Goal: Transaction & Acquisition: Download file/media

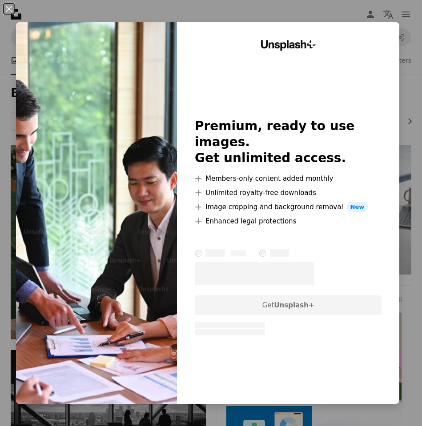
scroll to position [807, 0]
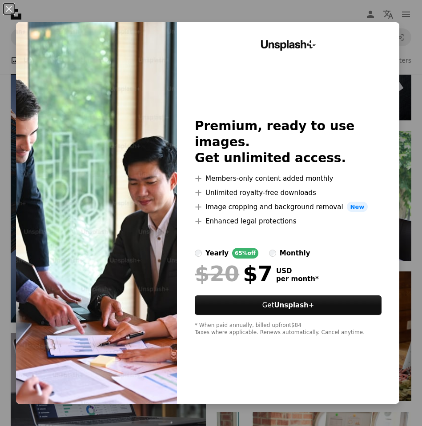
drag, startPoint x: 9, startPoint y: 10, endPoint x: 16, endPoint y: 14, distance: 7.4
click at [11, 10] on button "An X shape" at bounding box center [9, 9] width 11 height 11
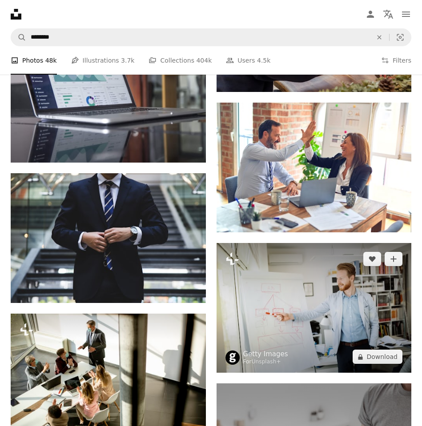
scroll to position [1117, 0]
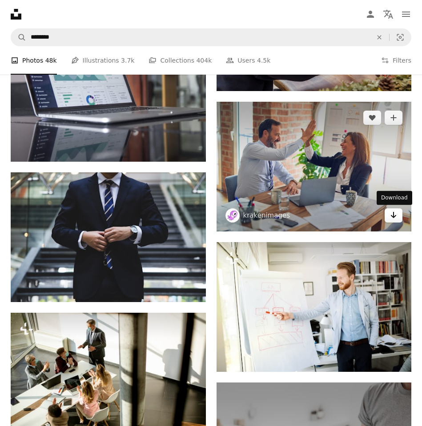
click at [394, 214] on icon "Arrow pointing down" at bounding box center [393, 215] width 7 height 11
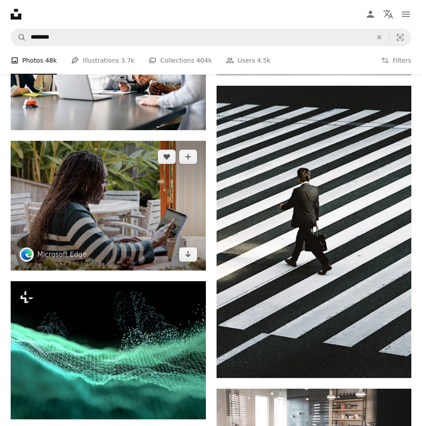
scroll to position [4343, 0]
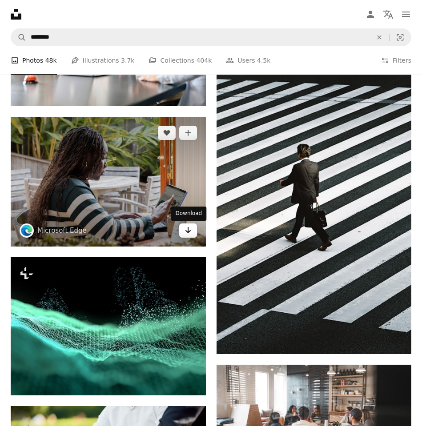
drag, startPoint x: 192, startPoint y: 235, endPoint x: 186, endPoint y: 236, distance: 5.4
click at [191, 235] on link "Arrow pointing down" at bounding box center [188, 231] width 18 height 14
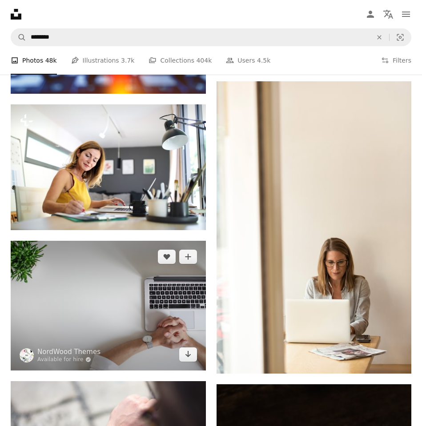
scroll to position [6335, 0]
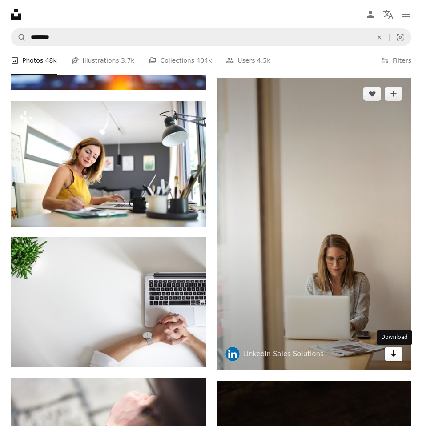
click at [395, 359] on icon "Arrow pointing down" at bounding box center [393, 353] width 7 height 11
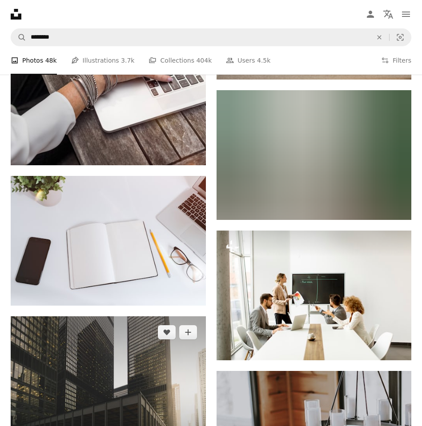
scroll to position [13872, 0]
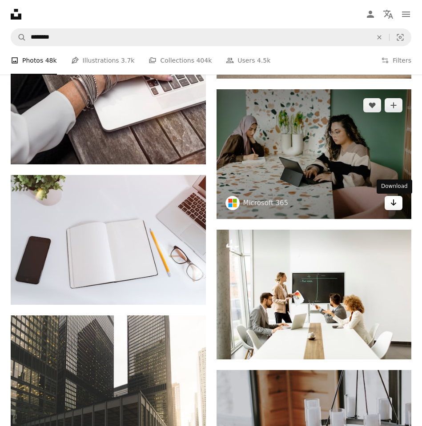
click at [396, 204] on icon "Arrow pointing down" at bounding box center [393, 202] width 7 height 11
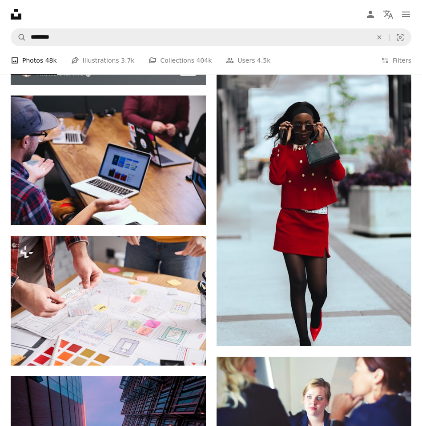
scroll to position [18651, 0]
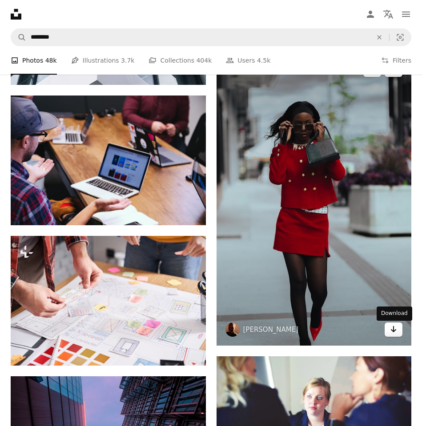
click at [391, 333] on icon "Arrow pointing down" at bounding box center [393, 329] width 7 height 11
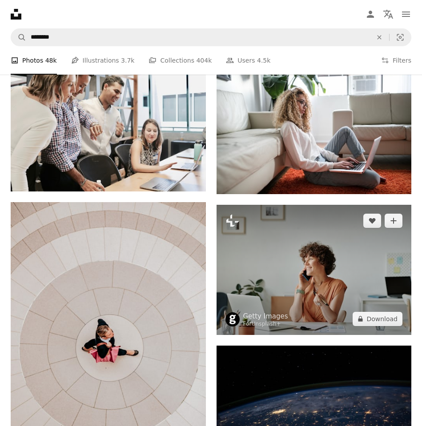
scroll to position [19526, 0]
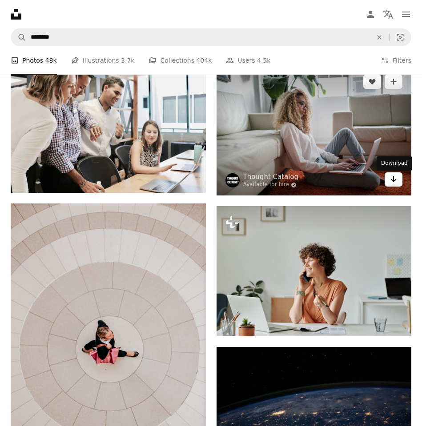
click at [396, 182] on icon "Arrow pointing down" at bounding box center [393, 179] width 7 height 11
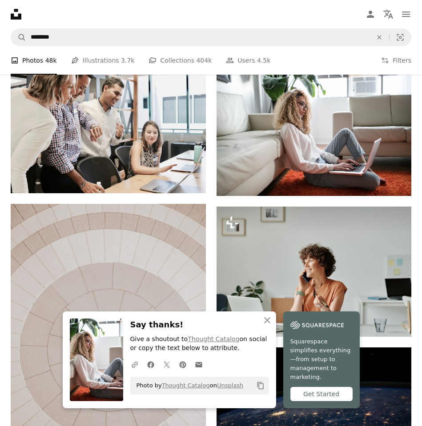
scroll to position [19525, 0]
